Goal: Book appointment/travel/reservation

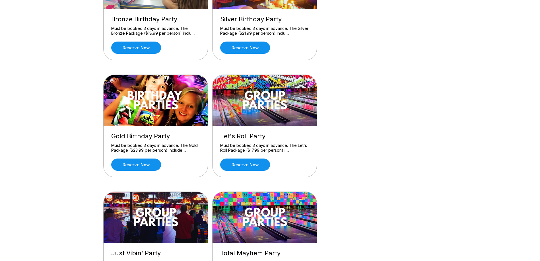
scroll to position [398, 0]
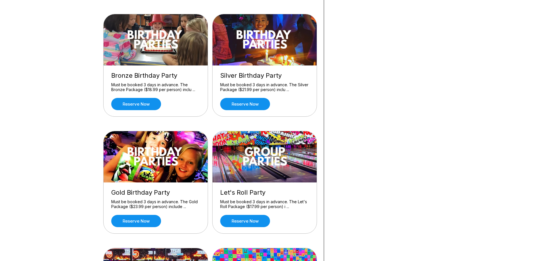
click at [393, 104] on div "Your bowling location 4.8 Farmington Lanes +16514637811 dustin@farm...onlanes.c…" at bounding box center [393, 115] width 138 height 974
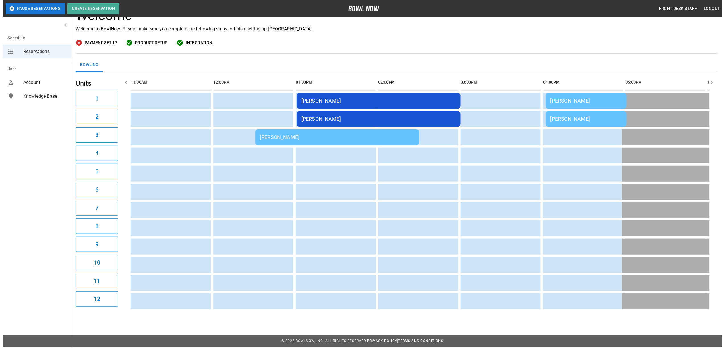
scroll to position [51, 0]
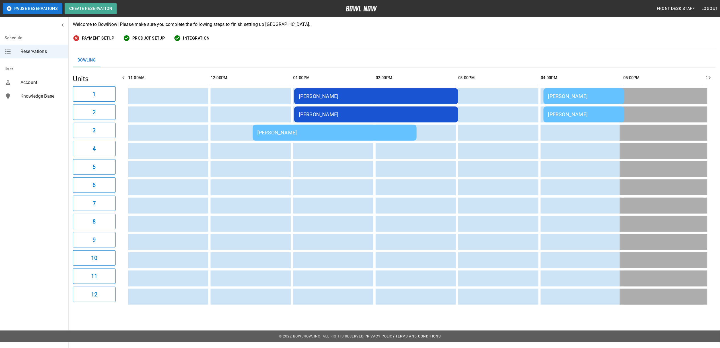
click at [291, 132] on div "[PERSON_NAME]" at bounding box center [334, 132] width 155 height 6
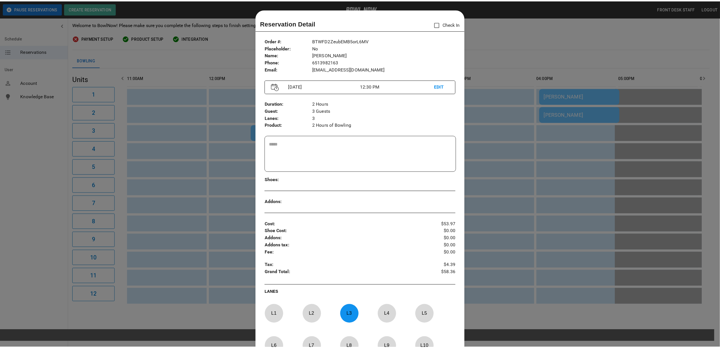
scroll to position [9, 0]
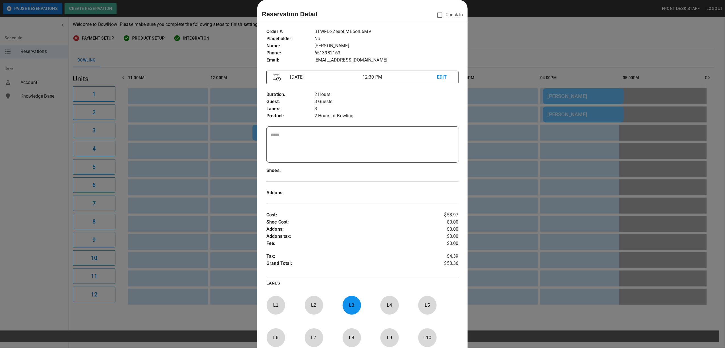
click at [522, 35] on div at bounding box center [362, 174] width 725 height 348
